Goal: Navigation & Orientation: Understand site structure

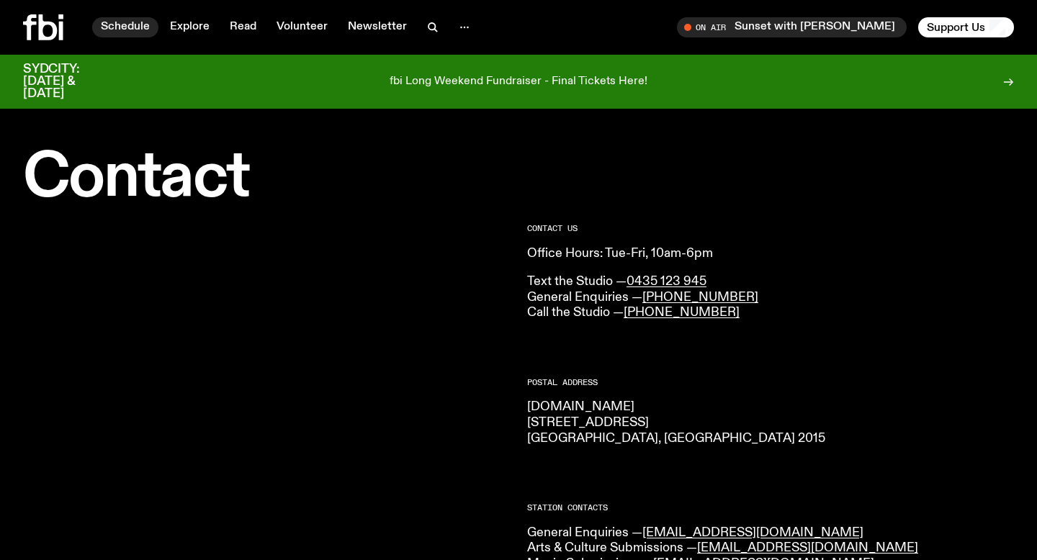
click at [128, 30] on link "Schedule" at bounding box center [125, 27] width 66 height 20
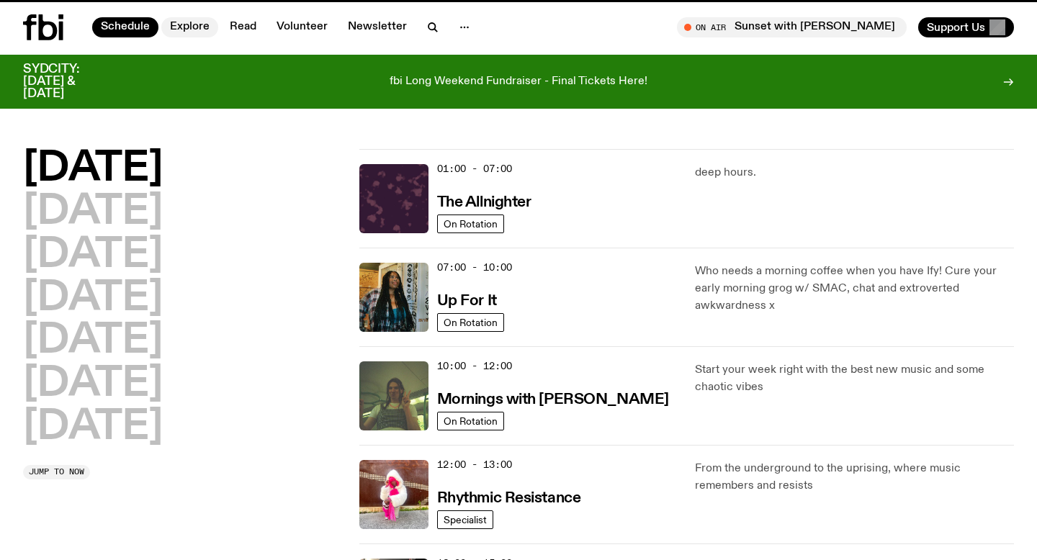
click at [189, 27] on link "Explore" at bounding box center [189, 27] width 57 height 20
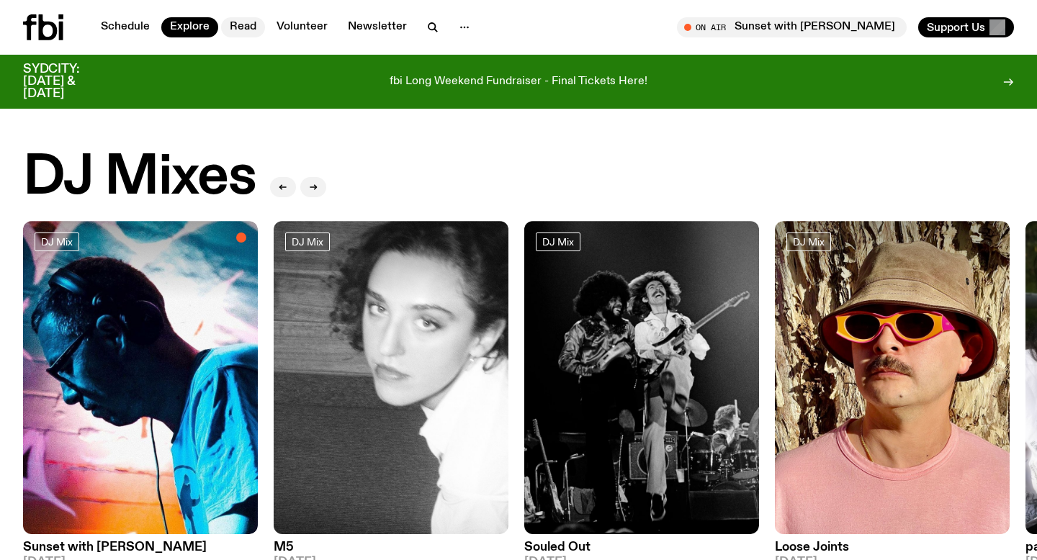
click at [252, 27] on link "Read" at bounding box center [243, 27] width 44 height 20
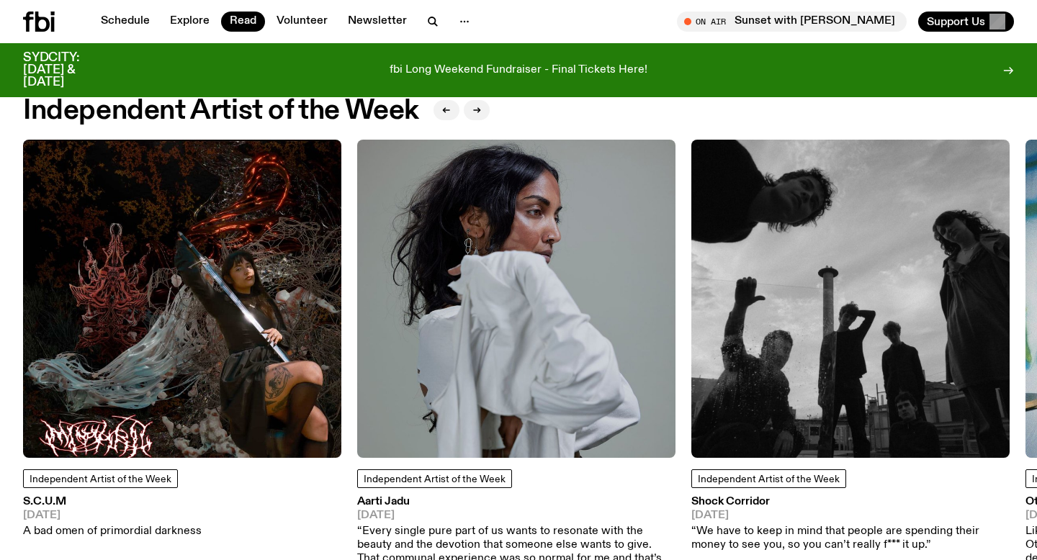
scroll to position [990, 0]
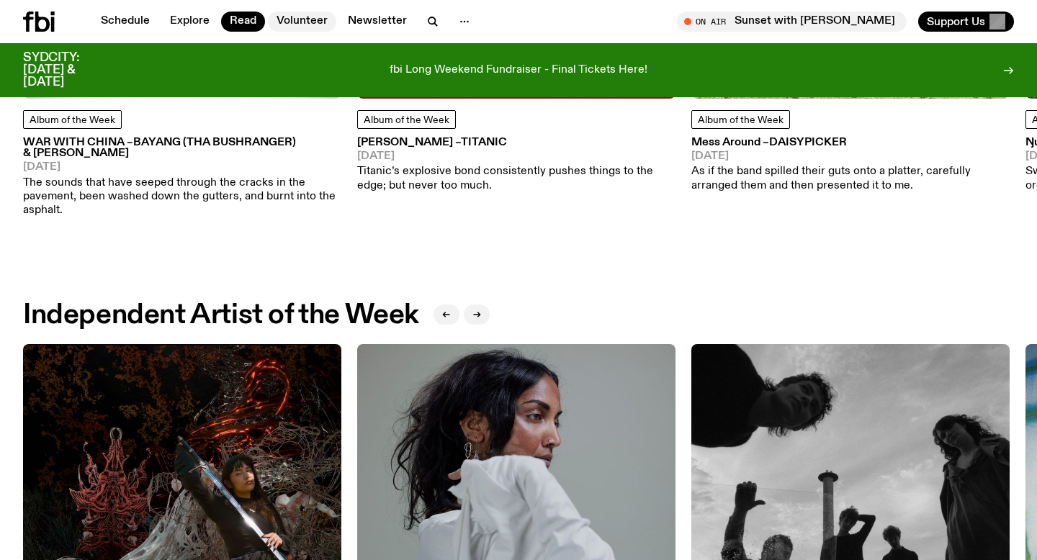
click at [314, 19] on link "Volunteer" at bounding box center [302, 22] width 68 height 20
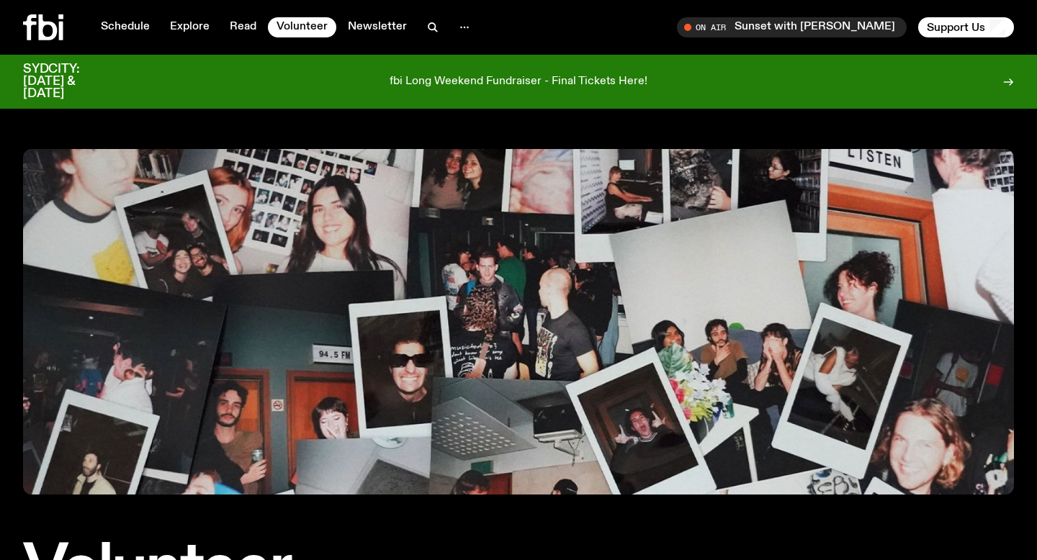
click at [53, 30] on icon at bounding box center [48, 27] width 19 height 26
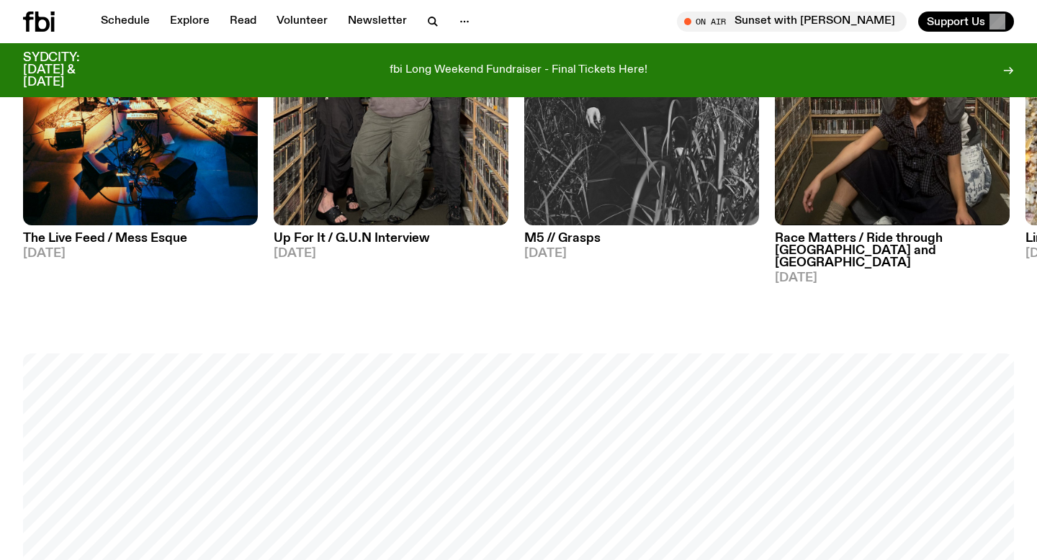
scroll to position [914, 0]
